Goal: Transaction & Acquisition: Purchase product/service

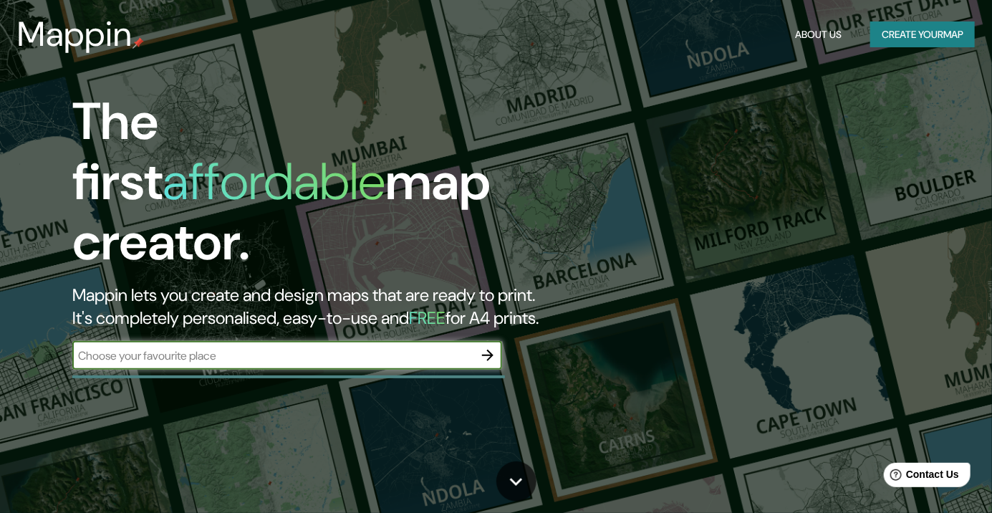
click at [899, 37] on button "Create your map" at bounding box center [923, 34] width 105 height 27
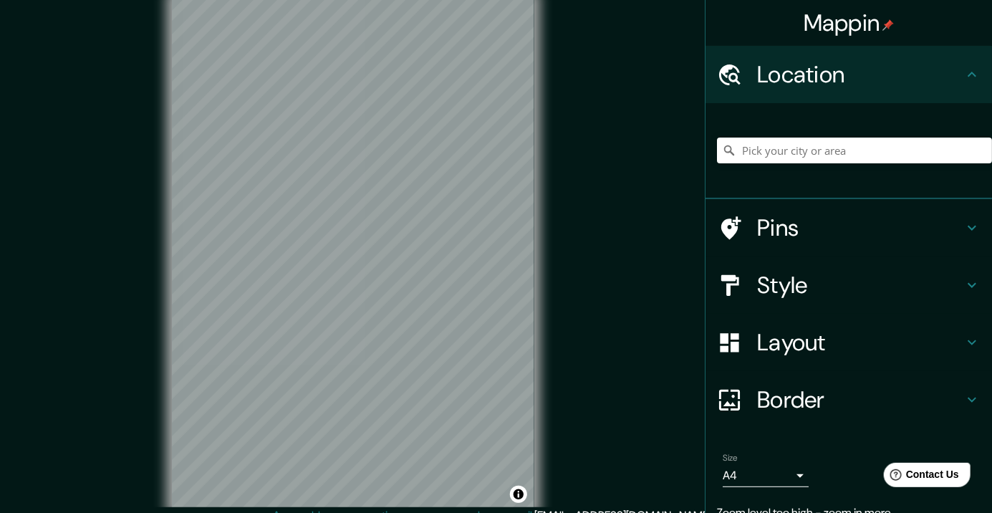
click at [155, 162] on div "© Mapbox © OpenStreetMap Improve this map" at bounding box center [353, 253] width 408 height 507
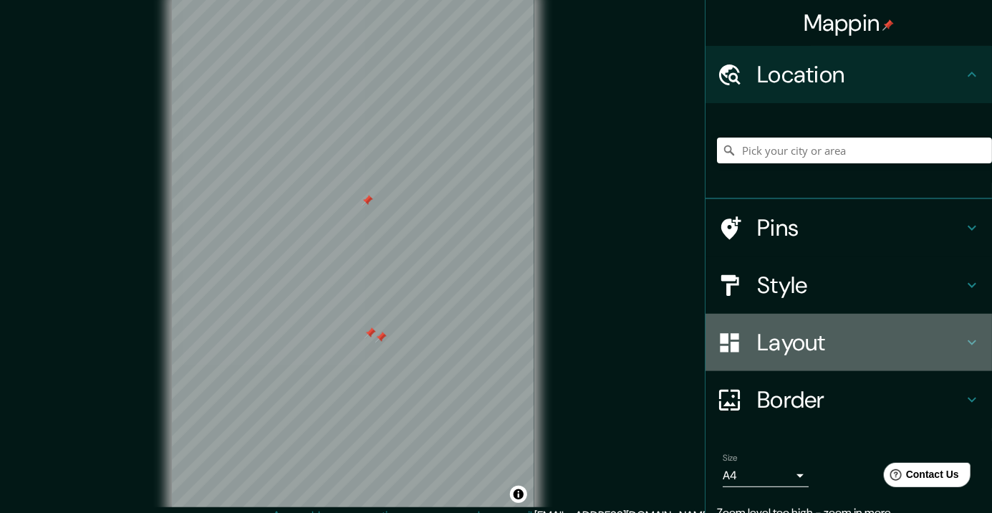
click at [803, 477] on body "Mappin Location Pins Style Layout Border Choose a border. Hint : you can make l…" at bounding box center [496, 256] width 992 height 513
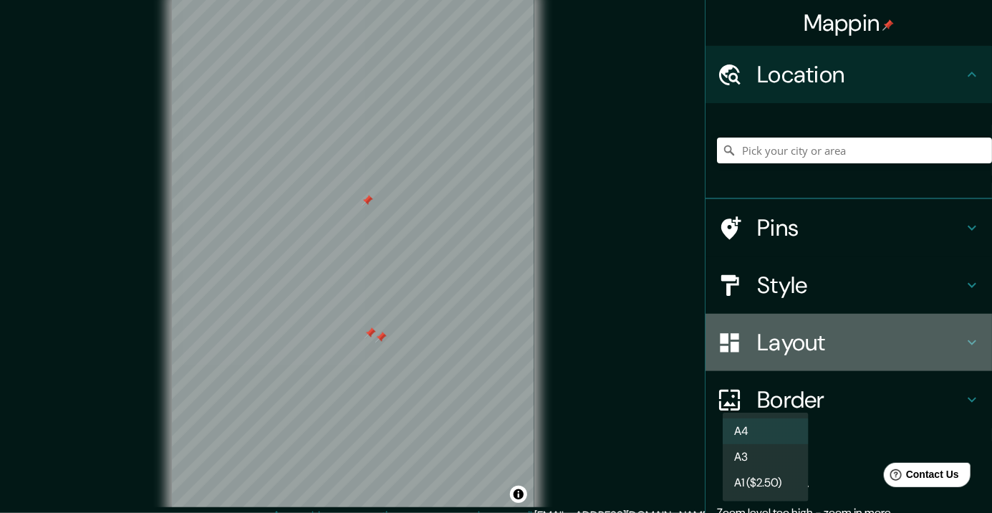
click at [793, 454] on li "A3" at bounding box center [766, 457] width 86 height 26
click at [796, 470] on body "Mappin Location Pins Style Layout Border Choose a border. Hint : you can make l…" at bounding box center [496, 256] width 992 height 513
click at [752, 436] on li "A4" at bounding box center [766, 431] width 86 height 26
type input "single"
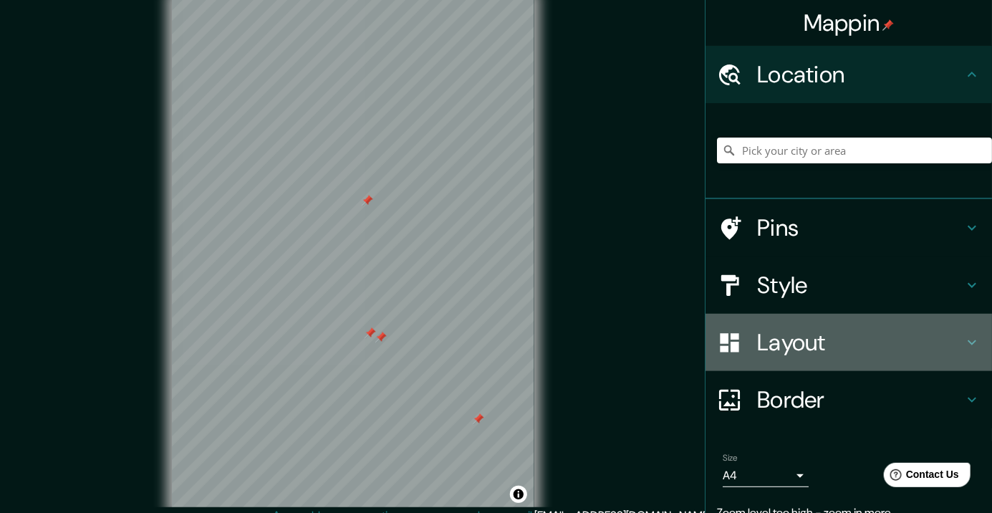
click at [473, 425] on div at bounding box center [478, 418] width 11 height 11
click at [818, 241] on h4 "Pins" at bounding box center [860, 228] width 206 height 29
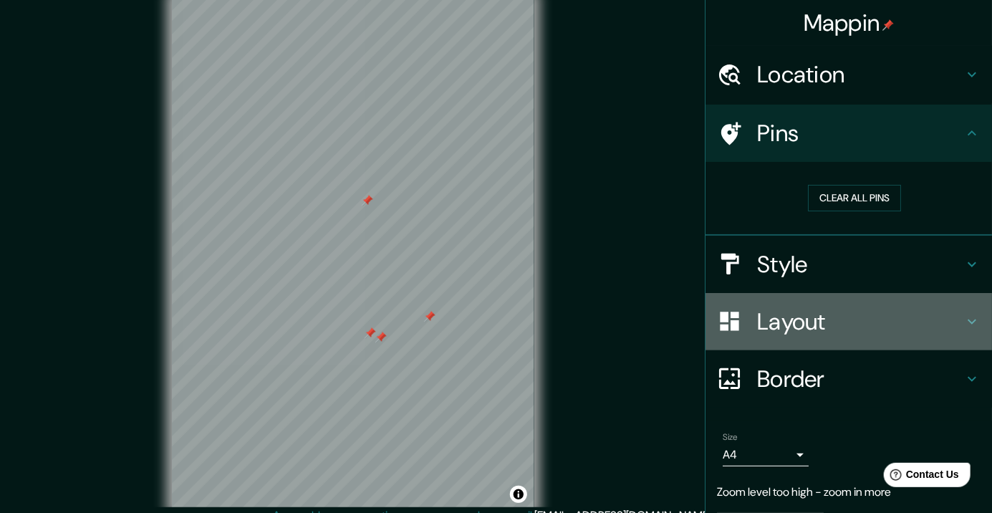
click at [901, 75] on h4 "Location" at bounding box center [860, 74] width 206 height 29
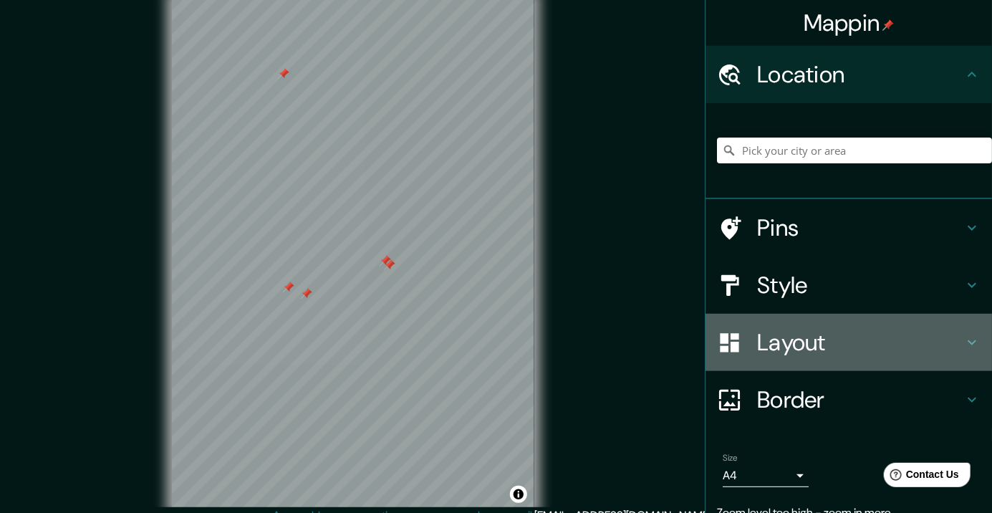
click at [843, 279] on h4 "Style" at bounding box center [860, 285] width 206 height 29
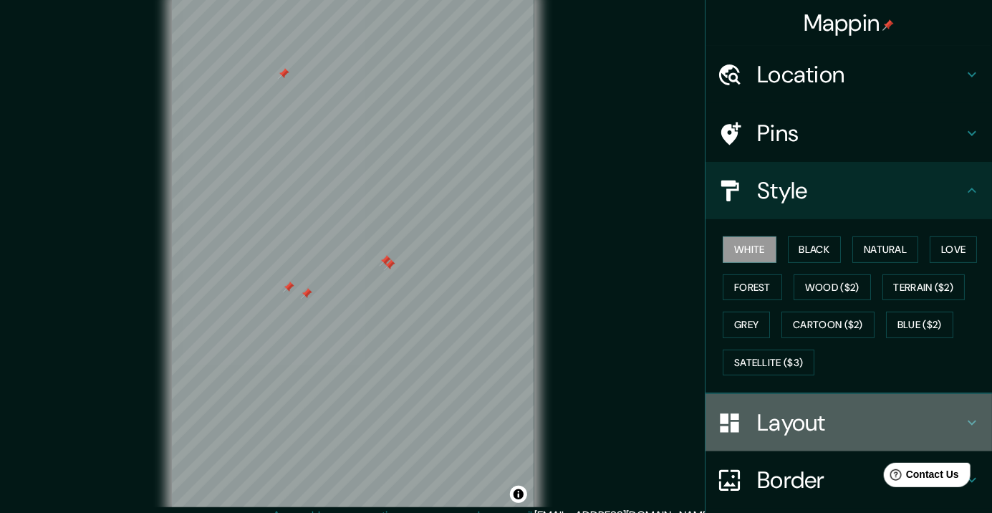
click at [965, 81] on icon at bounding box center [972, 74] width 17 height 17
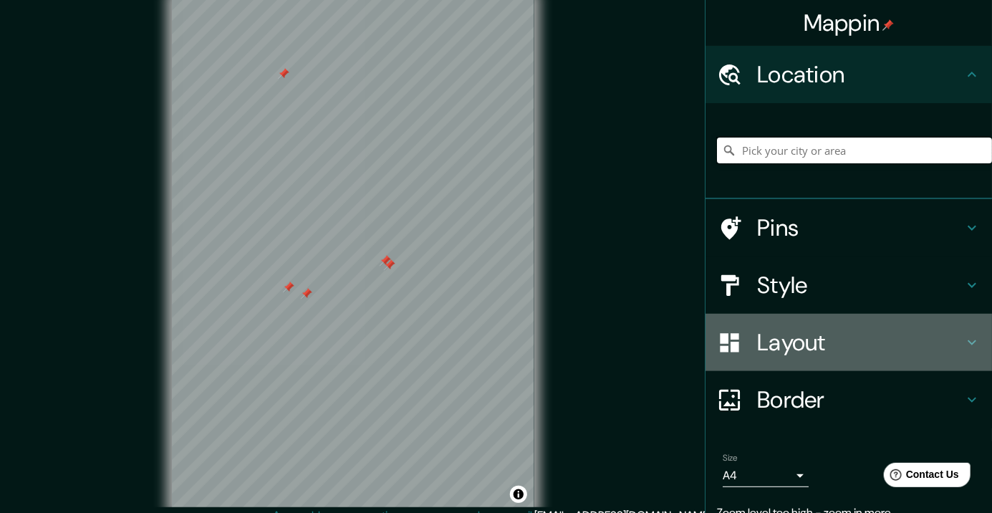
click at [894, 151] on input "Pick your city or area" at bounding box center [854, 151] width 275 height 26
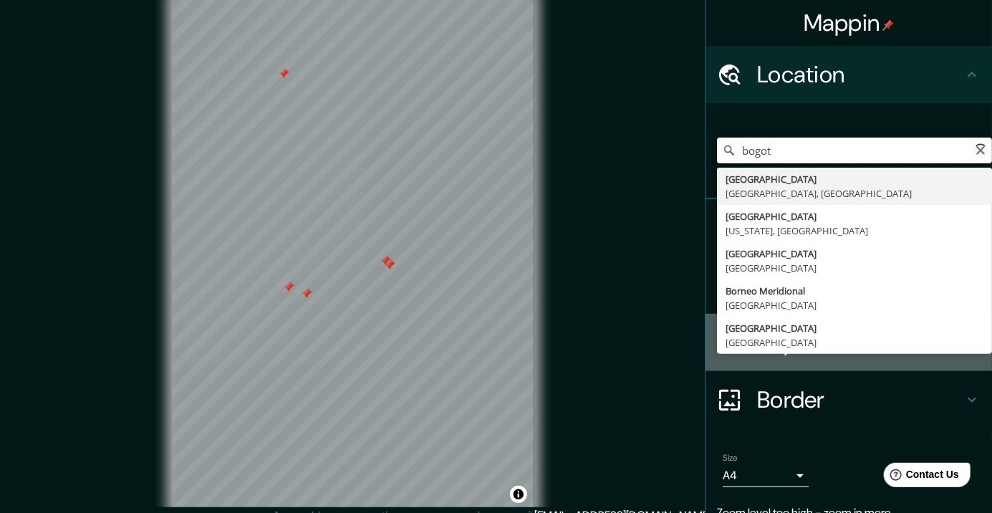
type input "bogota"
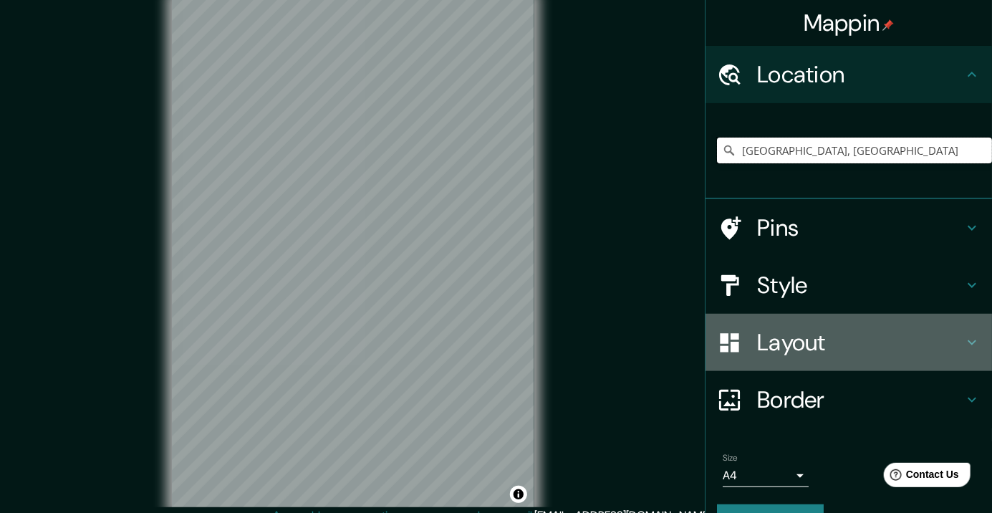
type input "[GEOGRAPHIC_DATA], [GEOGRAPHIC_DATA]"
click at [975, 224] on icon at bounding box center [972, 227] width 17 height 17
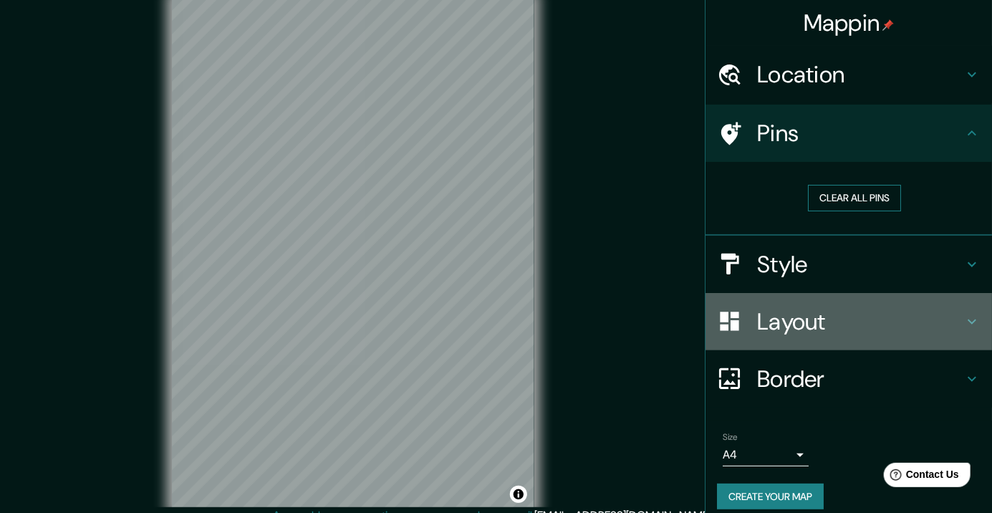
click at [852, 198] on button "Clear all pins" at bounding box center [854, 198] width 93 height 27
click at [877, 199] on button "Clear all pins" at bounding box center [854, 198] width 93 height 27
